Goal: Task Accomplishment & Management: Manage account settings

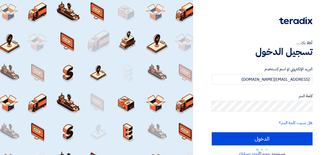
type input "Sign in"
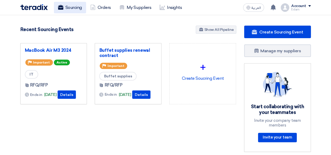
click at [71, 8] on link "Sourcing" at bounding box center [70, 8] width 32 height 12
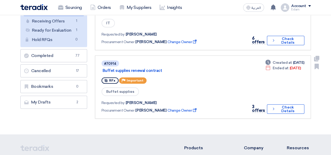
scroll to position [26, 0]
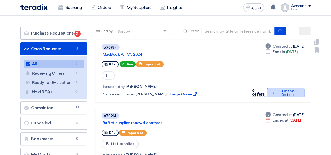
click at [293, 90] on button "Check details Check Details" at bounding box center [285, 92] width 37 height 9
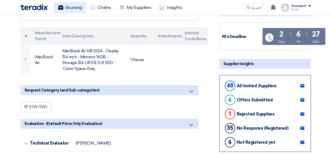
scroll to position [52, 0]
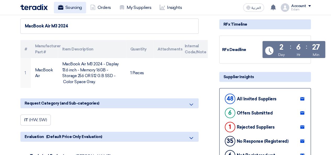
click at [70, 7] on link "Sourcing" at bounding box center [70, 8] width 32 height 12
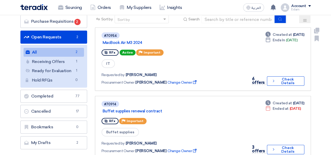
scroll to position [71, 0]
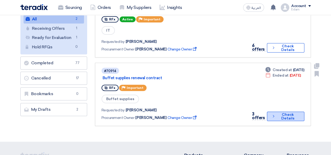
click at [281, 120] on button "Check details Check Details" at bounding box center [285, 116] width 37 height 9
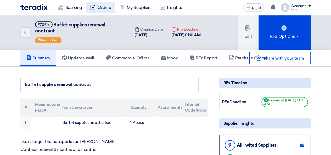
click at [109, 8] on link "Orders" at bounding box center [100, 8] width 29 height 12
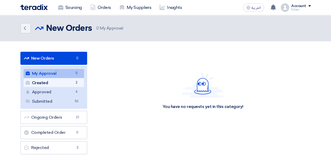
click at [74, 82] on span "2" at bounding box center [77, 82] width 6 height 5
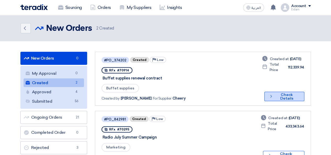
click at [279, 96] on button "Check details Check Details" at bounding box center [285, 96] width 40 height 9
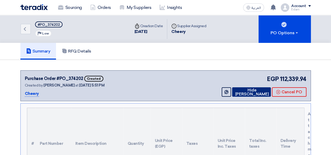
click at [246, 90] on button "Hide [PERSON_NAME]" at bounding box center [251, 91] width 39 height 9
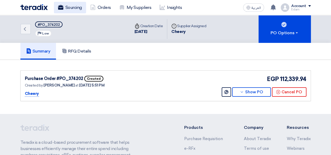
click at [63, 10] on link "Sourcing" at bounding box center [70, 8] width 32 height 12
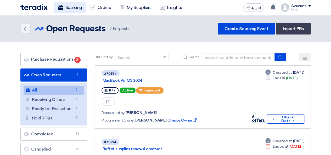
click at [61, 2] on link "Sourcing" at bounding box center [70, 8] width 32 height 12
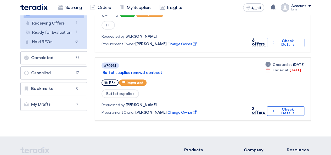
scroll to position [79, 0]
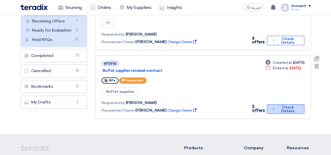
click at [283, 110] on button "Check details Check Details" at bounding box center [285, 108] width 37 height 9
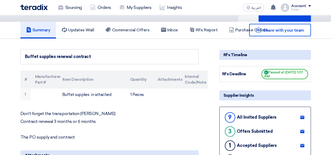
scroll to position [26, 0]
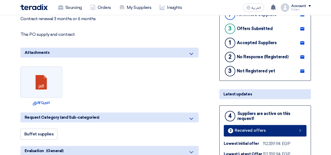
click at [245, 129] on span "Received offers" at bounding box center [250, 131] width 31 height 4
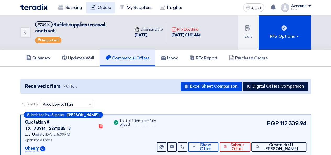
click at [106, 7] on link "Orders" at bounding box center [100, 8] width 29 height 12
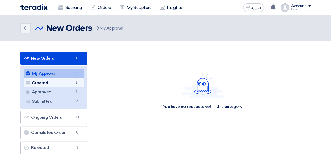
click at [69, 84] on link "Created Created 2" at bounding box center [54, 83] width 60 height 9
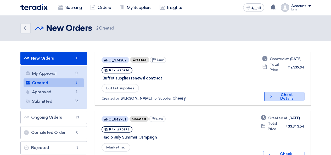
click at [269, 93] on button "Check details Check Details" at bounding box center [285, 96] width 40 height 9
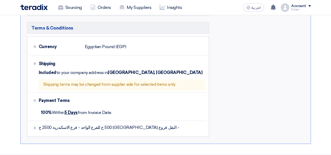
scroll to position [314, 0]
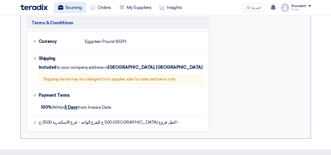
click at [78, 8] on link "Sourcing" at bounding box center [70, 8] width 32 height 12
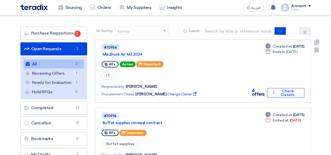
scroll to position [52, 0]
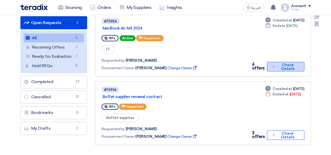
click at [287, 67] on button "Check details Check Details" at bounding box center [285, 66] width 37 height 9
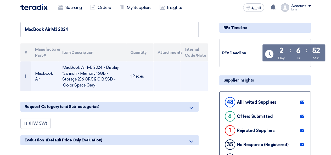
scroll to position [26, 0]
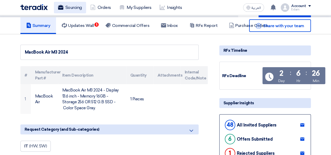
click at [68, 9] on link "Sourcing" at bounding box center [70, 8] width 32 height 12
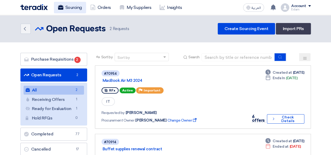
click at [63, 8] on link "Sourcing" at bounding box center [70, 8] width 32 height 12
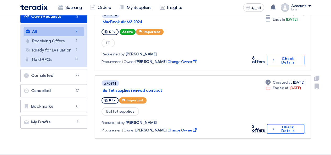
scroll to position [26, 0]
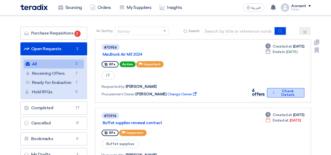
click at [285, 97] on button "Check details Check Details" at bounding box center [285, 92] width 37 height 9
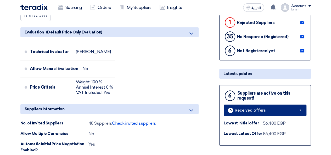
click at [253, 112] on link "6 Received offers" at bounding box center [265, 111] width 83 height 12
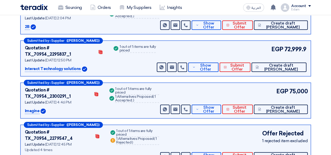
scroll to position [81, 0]
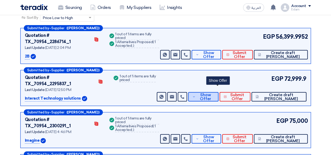
click at [212, 92] on button "Show Offer" at bounding box center [203, 96] width 30 height 9
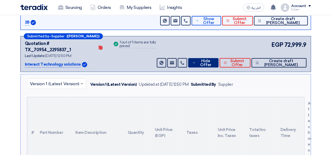
scroll to position [107, 0]
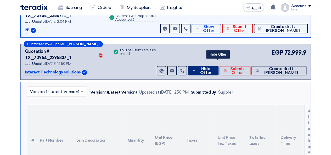
click at [214, 67] on span "Hide Offer" at bounding box center [205, 71] width 17 height 8
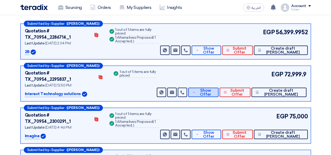
scroll to position [81, 0]
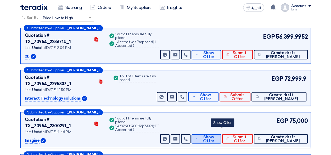
click at [215, 134] on button "Show Offer" at bounding box center [207, 138] width 30 height 9
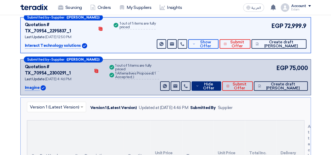
scroll to position [133, 0]
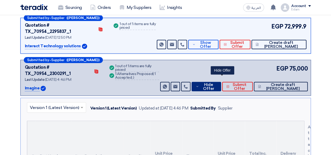
click at [217, 83] on span "Hide Offer" at bounding box center [208, 87] width 17 height 8
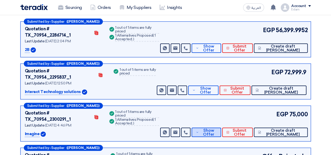
scroll to position [81, 0]
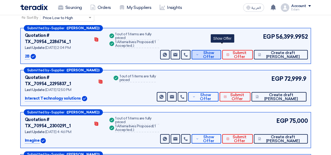
click at [217, 51] on span "Show Offer" at bounding box center [208, 55] width 17 height 8
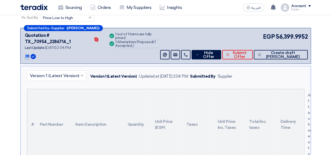
click at [64, 53] on div "2B" at bounding box center [63, 56] width 77 height 6
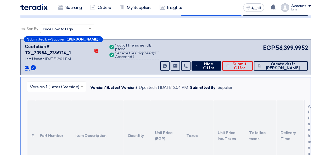
scroll to position [54, 0]
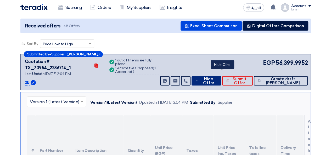
click at [217, 77] on span "Hide Offer" at bounding box center [208, 81] width 17 height 8
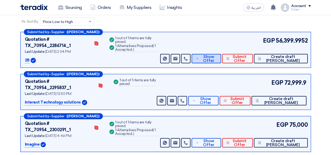
scroll to position [81, 0]
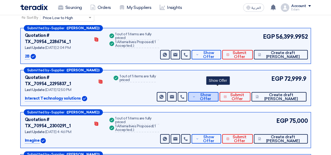
click at [214, 93] on span "Show Offer" at bounding box center [205, 97] width 17 height 8
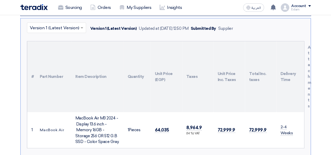
scroll to position [212, 0]
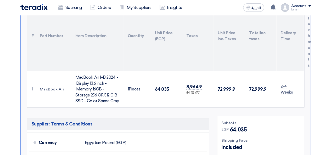
drag, startPoint x: 81, startPoint y: 82, endPoint x: 84, endPoint y: 83, distance: 3.2
click at [84, 83] on div "MacBook Air M3 2024 - Display 13.6 inch - Memory 16GB - Storage 256 OR 512 G.B …" at bounding box center [97, 90] width 44 height 30
click at [92, 88] on div "MacBook Air M3 2024 - Display 13.6 inch - Memory 16GB - Storage 256 OR 512 G.B …" at bounding box center [97, 90] width 44 height 30
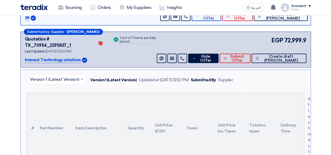
scroll to position [107, 0]
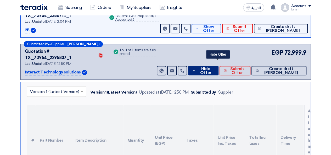
click at [214, 67] on span "Hide Offer" at bounding box center [205, 71] width 17 height 8
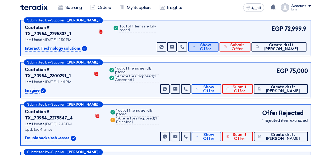
scroll to position [133, 0]
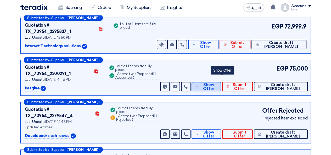
click at [199, 85] on icon at bounding box center [197, 87] width 3 height 4
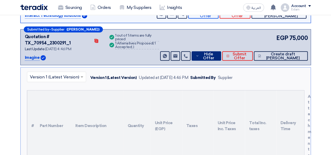
scroll to position [212, 0]
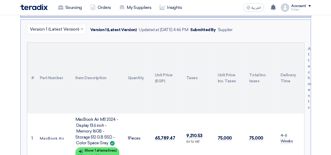
drag, startPoint x: 79, startPoint y: 117, endPoint x: 91, endPoint y: 118, distance: 11.8
click at [91, 118] on div "MacBook Air M3 2024 - Display 13.6 inch - Memory 16GB - Storage 512 G.B SSD - C…" at bounding box center [97, 132] width 44 height 30
click at [88, 118] on div "MacBook Air M3 2024 - Display 13.6 inch - Memory 16GB - Storage 512 G.B SSD - C…" at bounding box center [97, 132] width 44 height 30
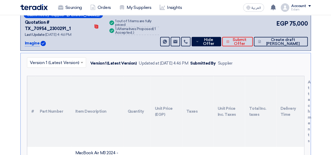
scroll to position [159, 0]
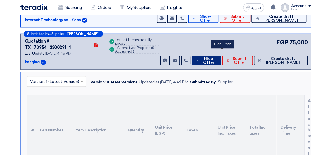
click at [217, 57] on span "Hide Offer" at bounding box center [208, 61] width 17 height 8
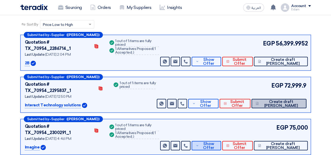
scroll to position [81, 0]
